Goal: Understand site structure: Understand site structure

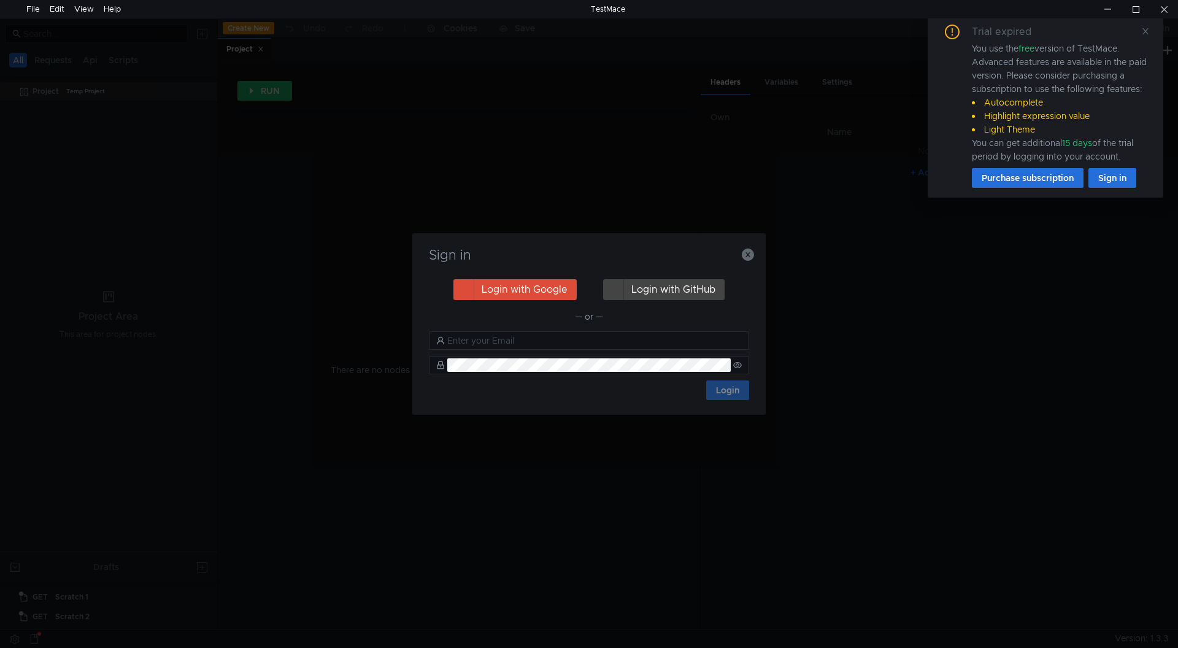
click at [454, 322] on div "— or —" at bounding box center [589, 316] width 320 height 15
click at [746, 255] on icon "button" at bounding box center [748, 255] width 12 height 12
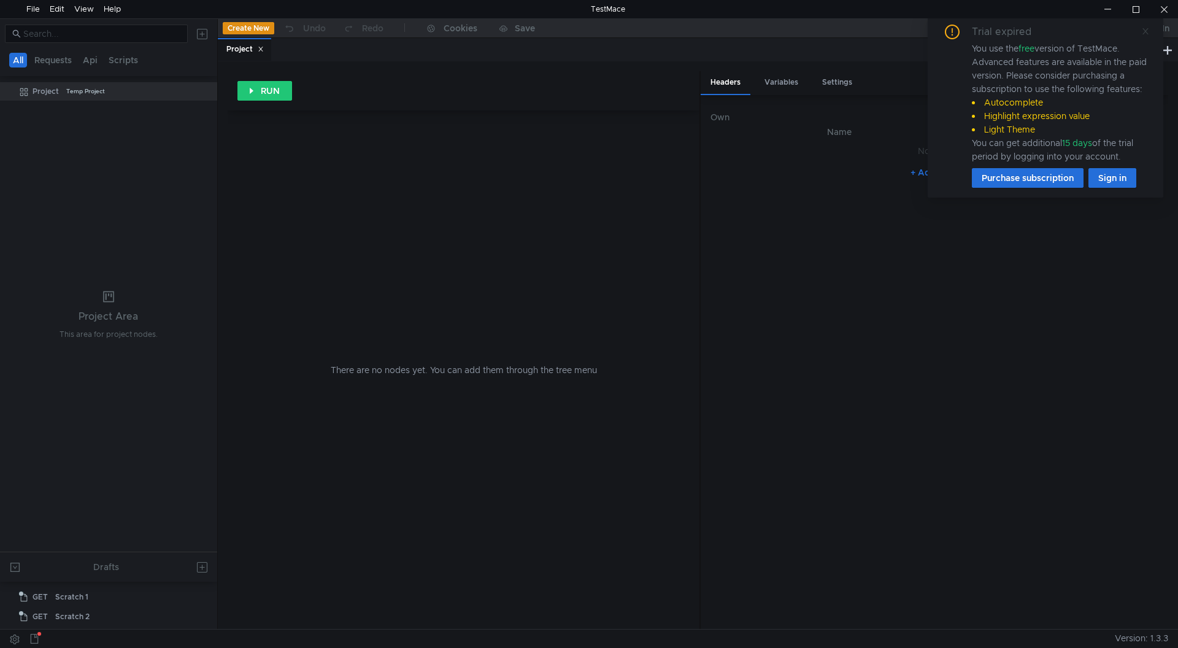
click at [1146, 26] on span at bounding box center [1145, 31] width 9 height 11
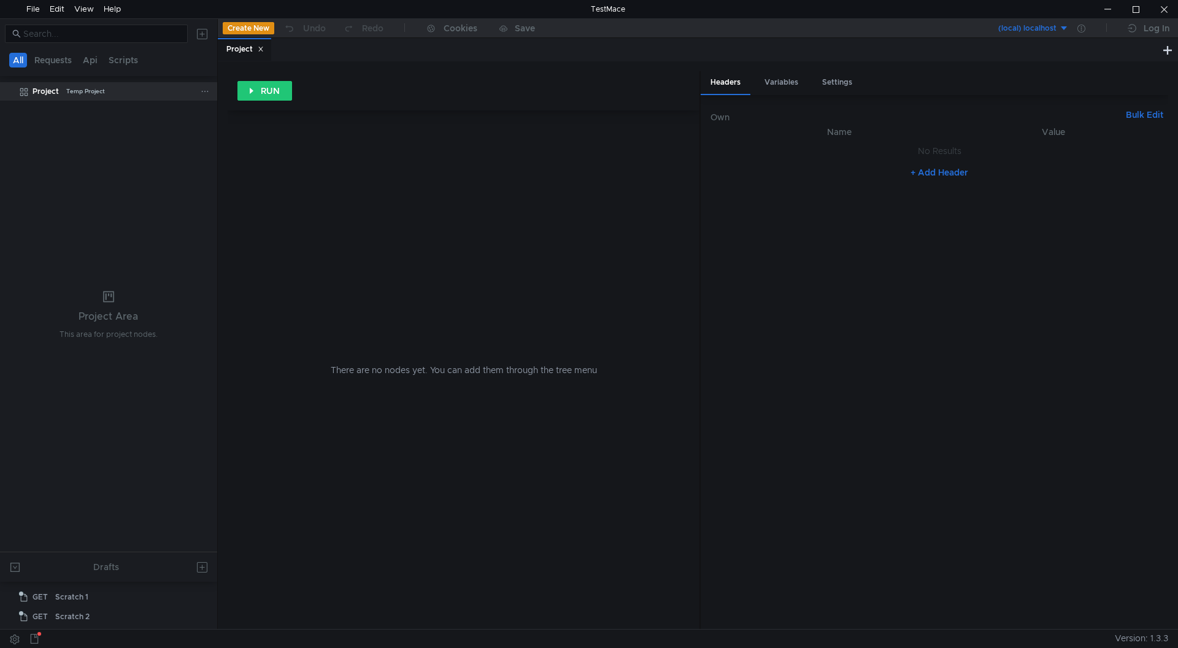
click at [68, 89] on div "Temp Project" at bounding box center [85, 91] width 39 height 18
click at [88, 87] on div "Temp Project" at bounding box center [85, 91] width 39 height 18
click at [64, 63] on button "Requests" at bounding box center [53, 60] width 45 height 15
click at [97, 60] on button "Api" at bounding box center [91, 60] width 22 height 15
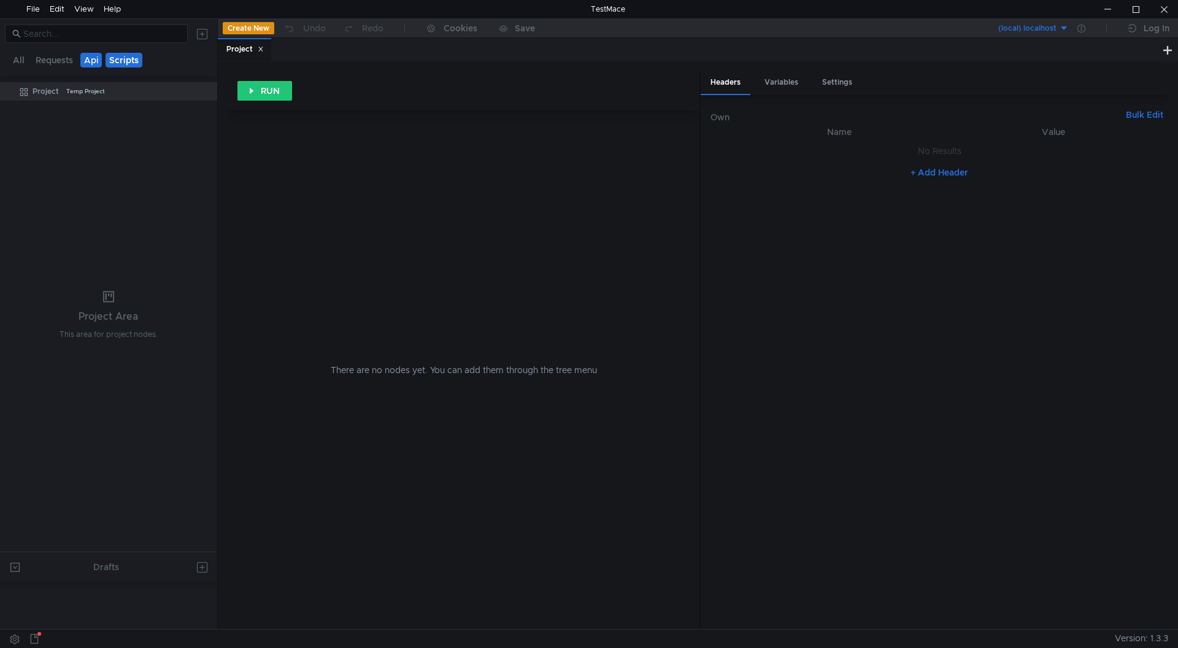
click at [135, 60] on button "Scripts" at bounding box center [124, 60] width 37 height 15
click at [19, 59] on button "All" at bounding box center [18, 60] width 19 height 15
click at [1057, 27] on button "(local) localhost" at bounding box center [1026, 28] width 85 height 20
click at [1125, 43] on div at bounding box center [589, 324] width 1178 height 648
click at [1089, 28] on div at bounding box center [1081, 28] width 25 height 20
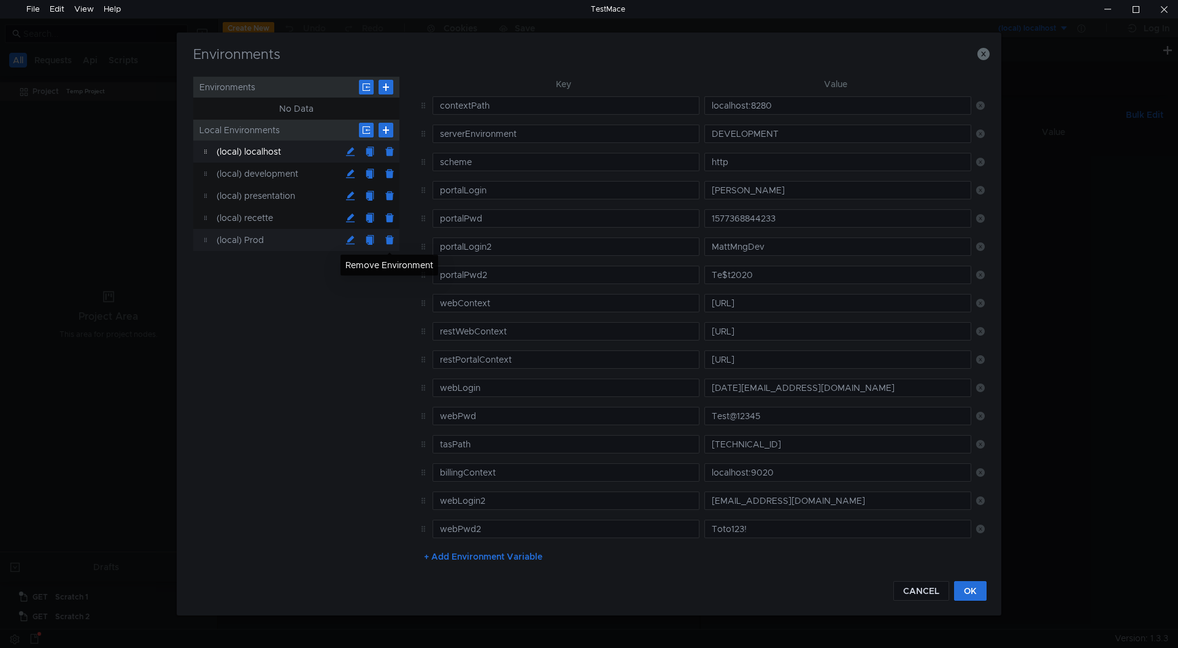
click at [386, 236] on button at bounding box center [390, 240] width 20 height 20
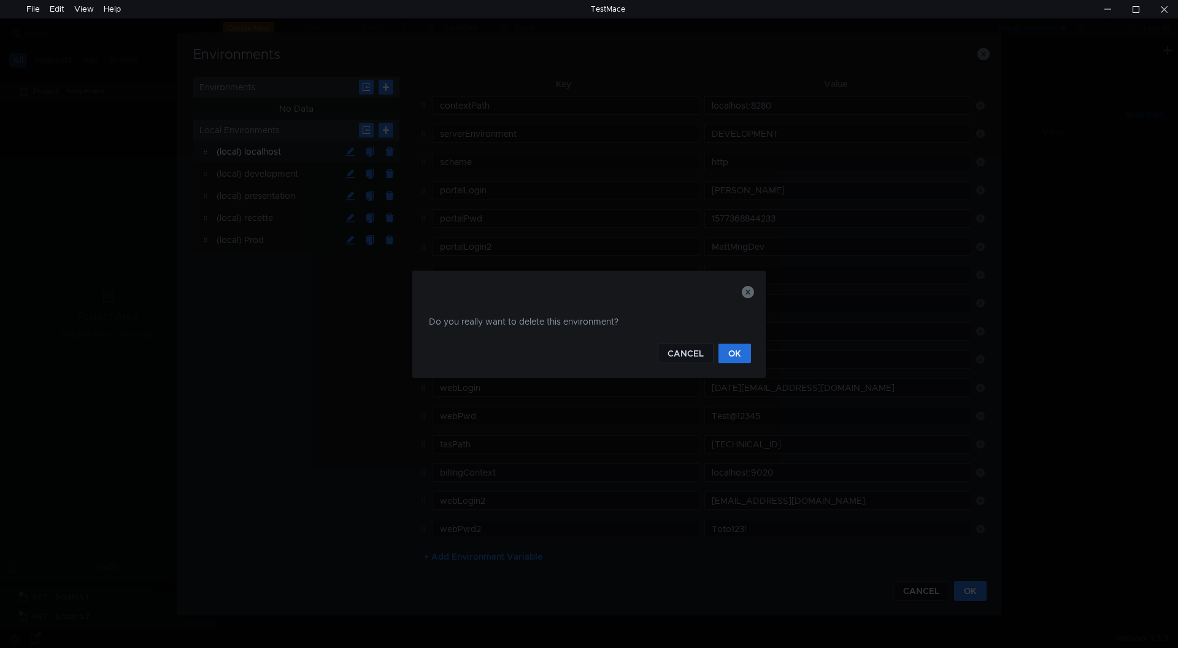
click button at bounding box center [390, 240] width 20 height 20
drag, startPoint x: 737, startPoint y: 352, endPoint x: 508, endPoint y: 285, distance: 238.6
click at [736, 352] on button "OK" at bounding box center [735, 354] width 33 height 20
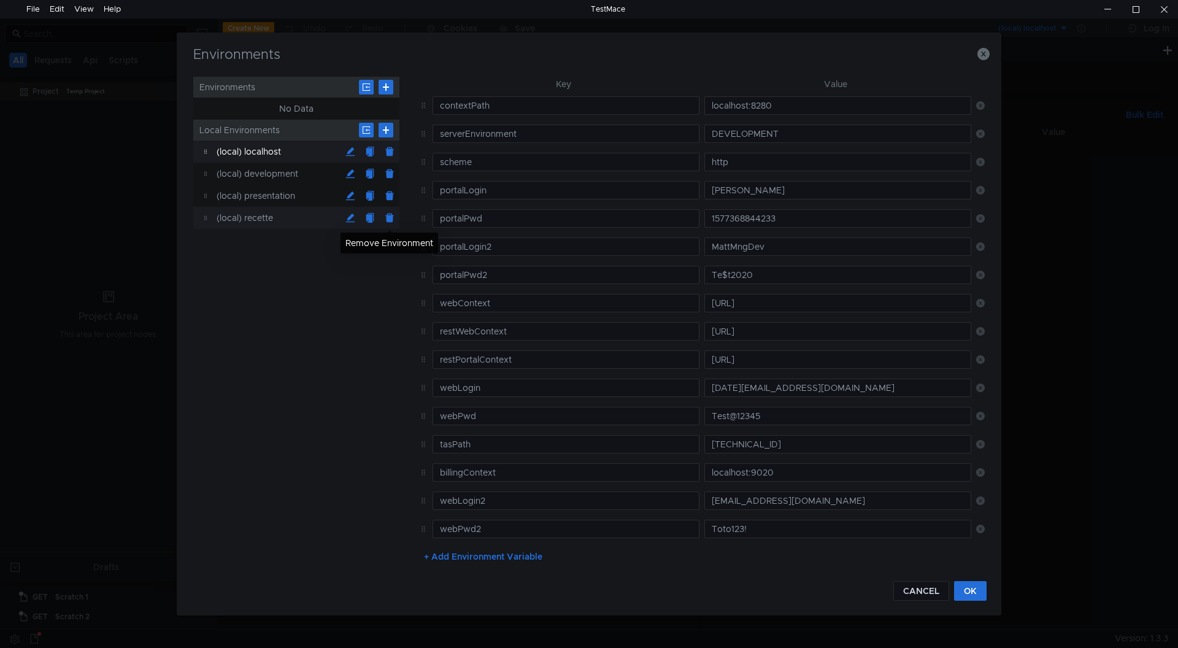
click at [390, 219] on button at bounding box center [390, 218] width 20 height 20
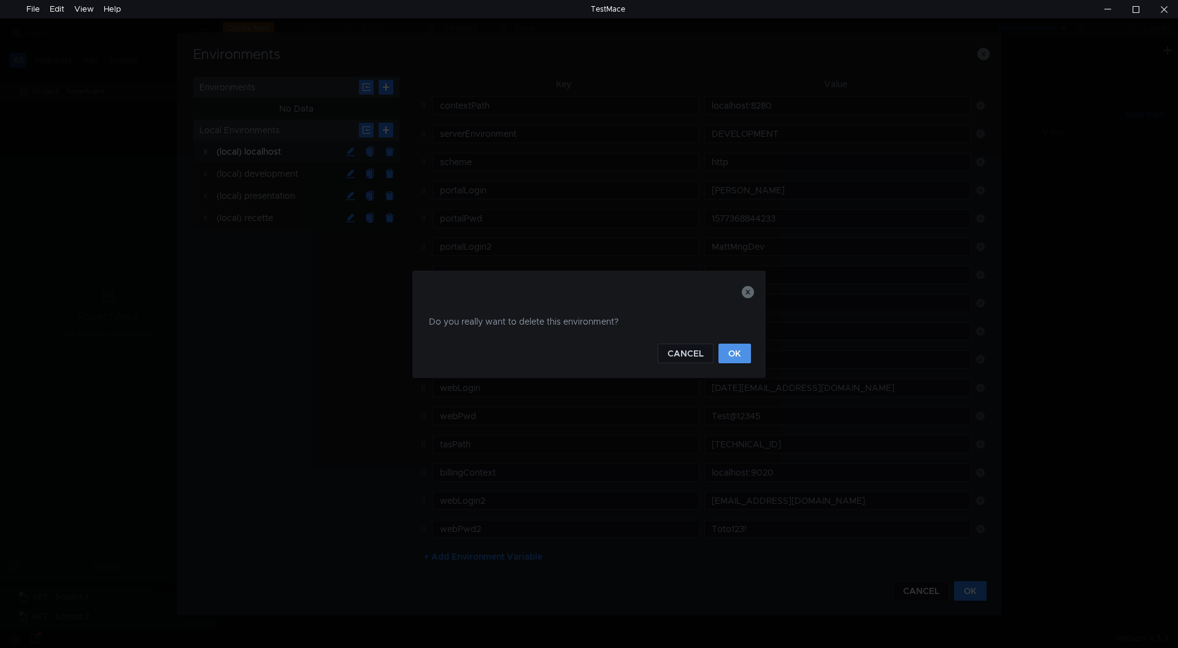
drag, startPoint x: 726, startPoint y: 354, endPoint x: 641, endPoint y: 327, distance: 89.5
click at [719, 349] on button "OK" at bounding box center [735, 354] width 33 height 20
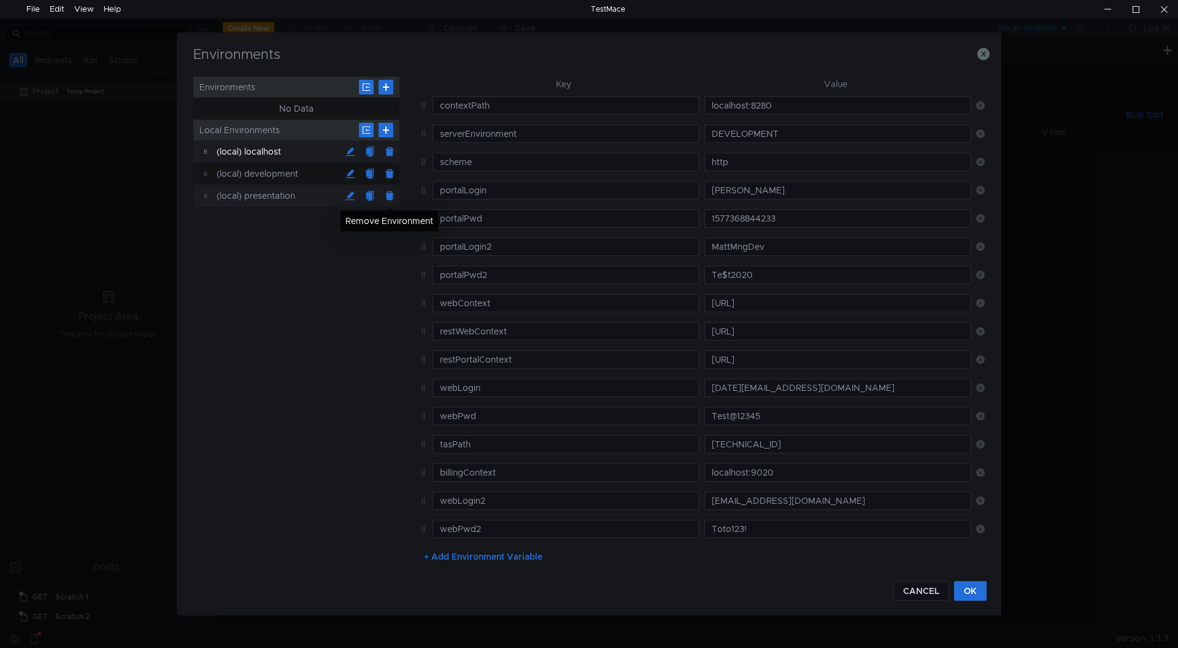
click at [389, 199] on button at bounding box center [390, 196] width 20 height 20
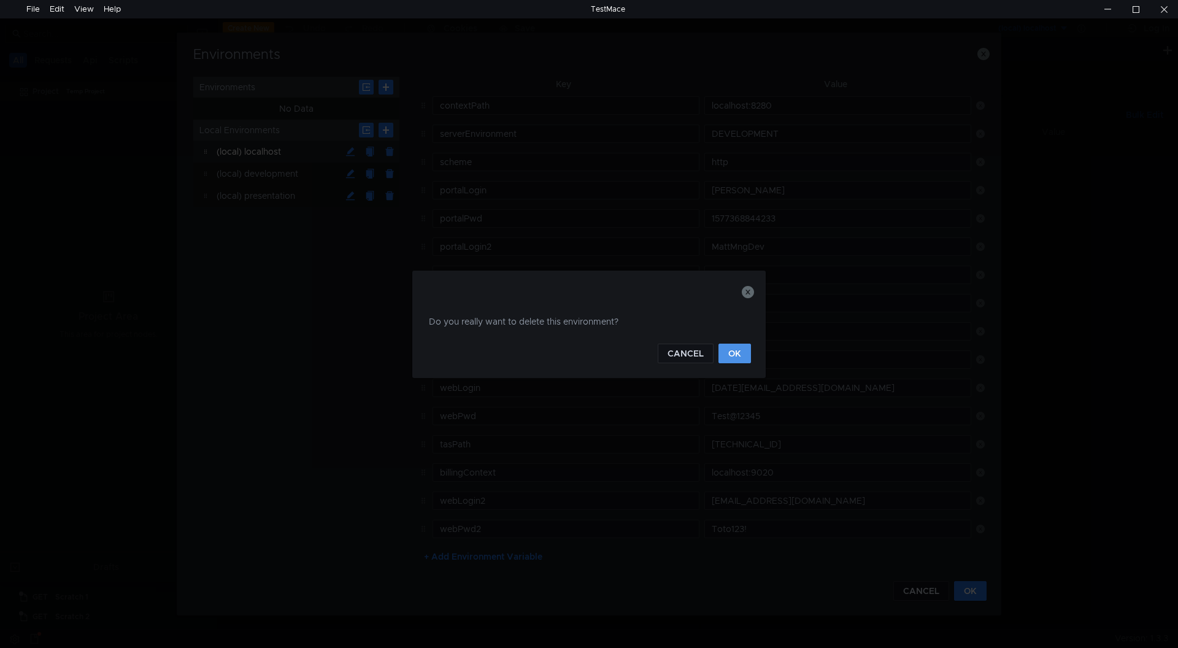
click at [730, 351] on button "OK" at bounding box center [735, 354] width 33 height 20
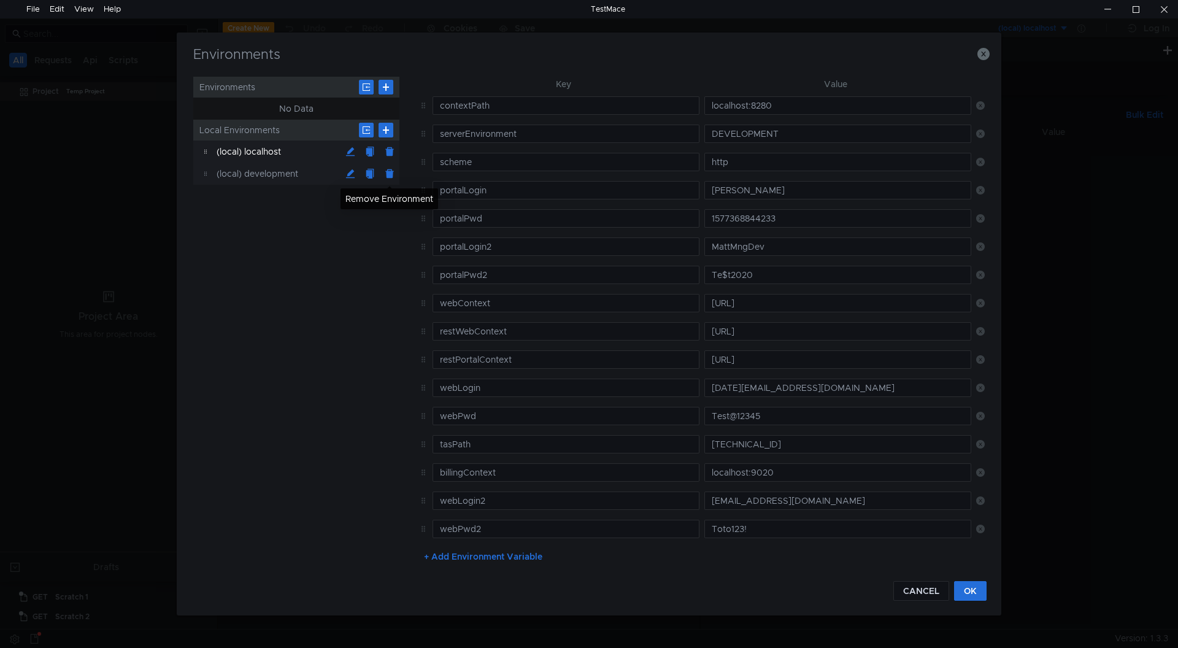
click at [386, 175] on button at bounding box center [390, 174] width 20 height 20
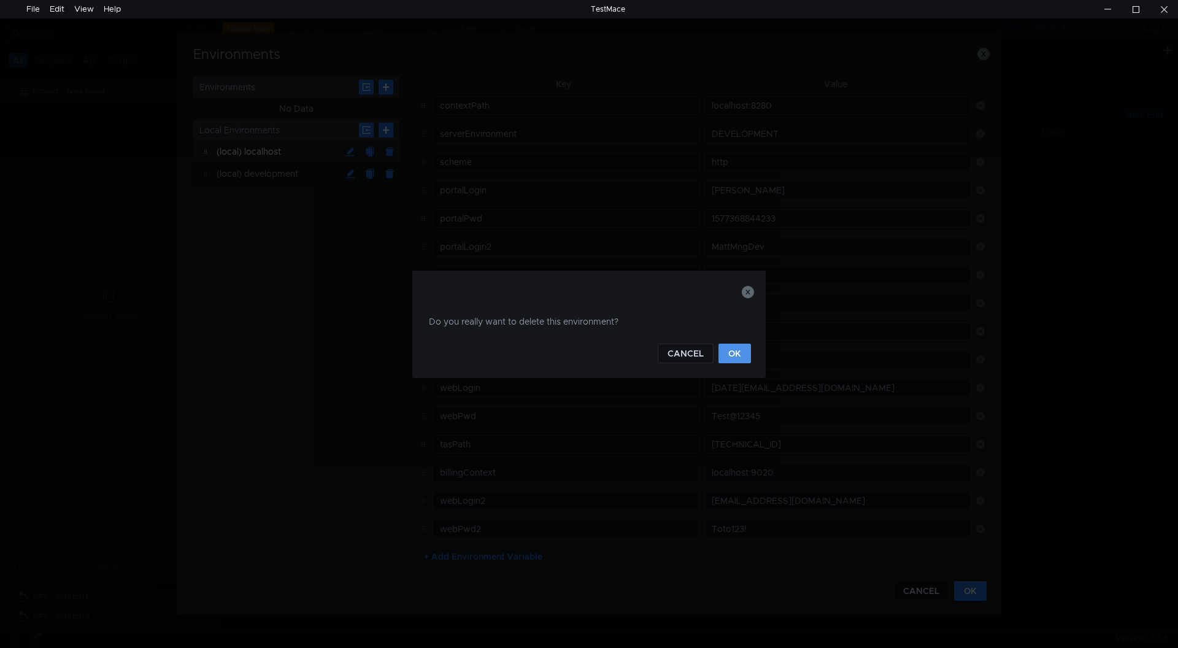
click at [736, 354] on button "OK" at bounding box center [735, 354] width 33 height 20
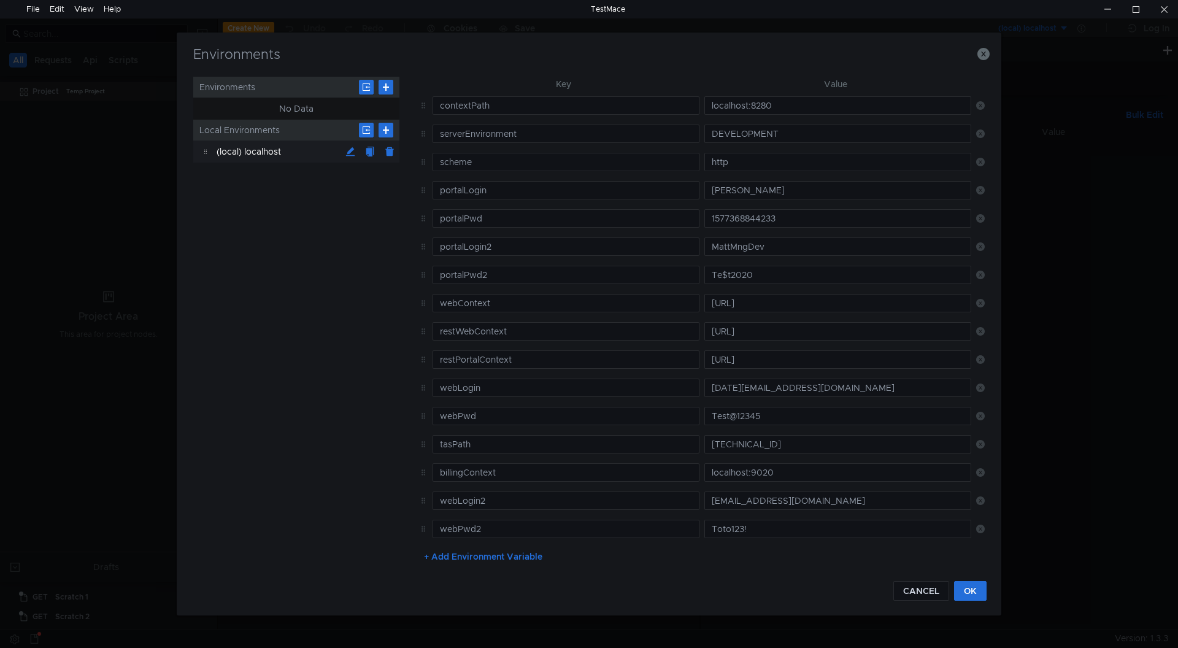
click at [386, 151] on button at bounding box center [390, 152] width 20 height 20
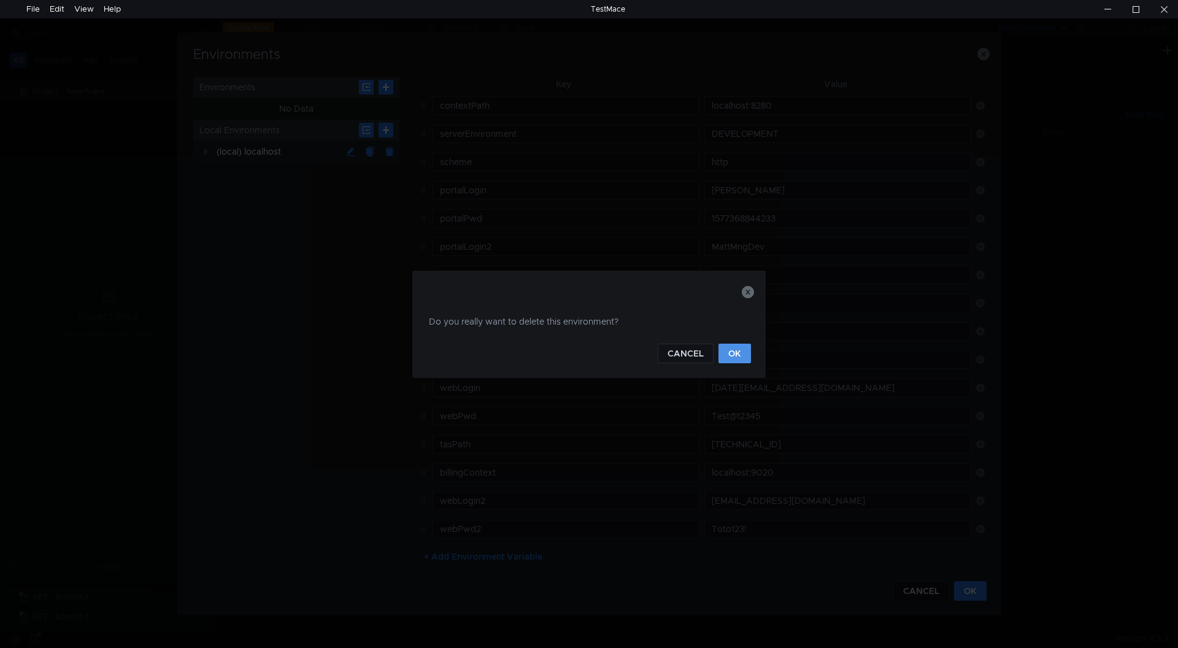
click at [741, 355] on button "OK" at bounding box center [735, 354] width 33 height 20
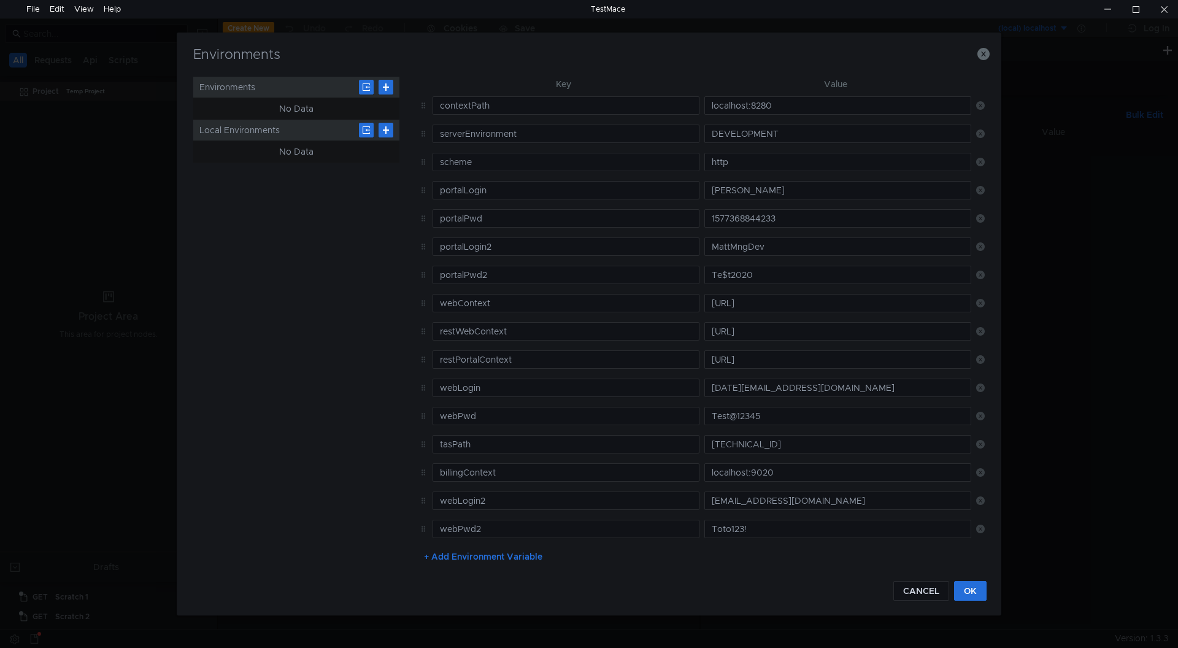
click at [331, 289] on app-sidebar "Environments No Data Local Environments No Data" at bounding box center [296, 322] width 206 height 490
click at [982, 53] on icon "button" at bounding box center [983, 54] width 12 height 12
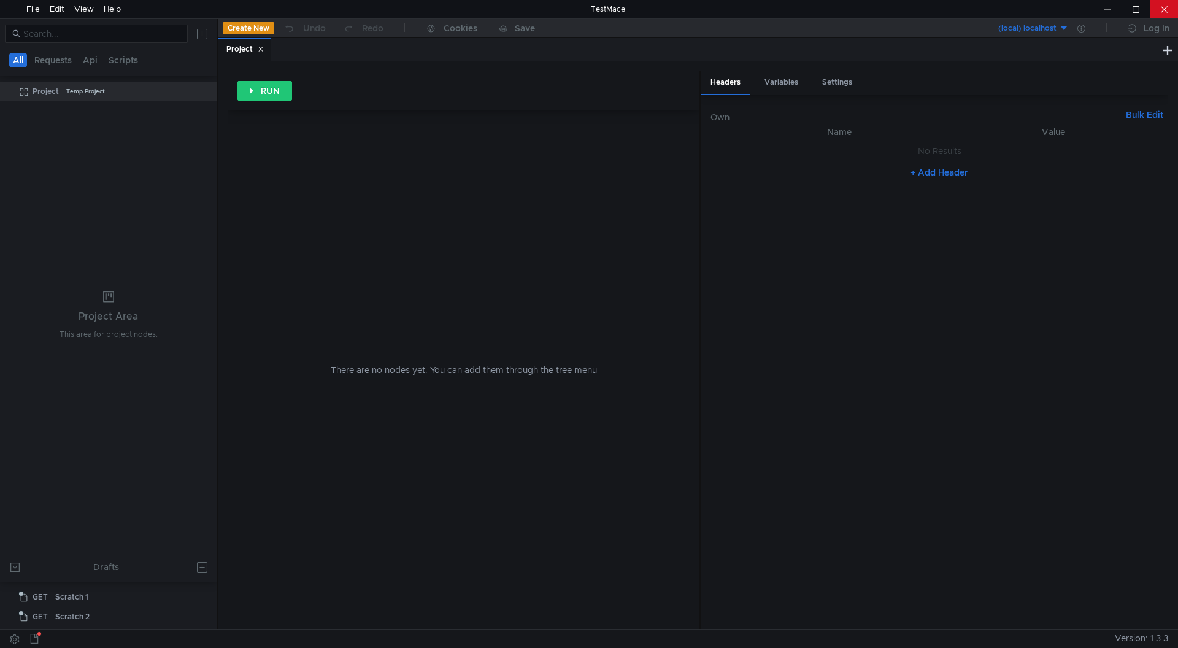
click at [1166, 8] on div at bounding box center [1164, 9] width 28 height 18
